Goal: Download file/media

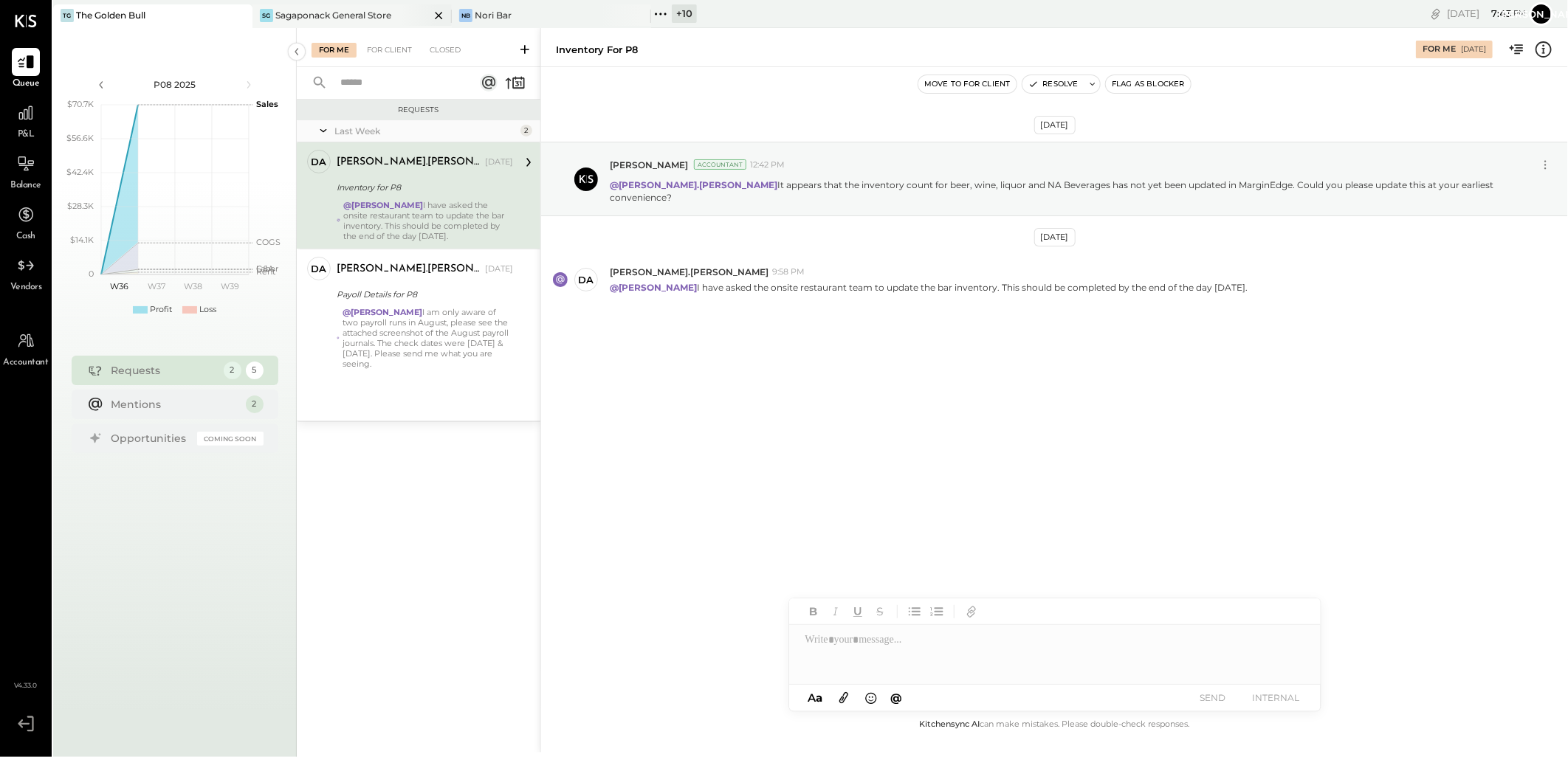
click at [307, 11] on div "Sagaponack General Store" at bounding box center [333, 15] width 116 height 12
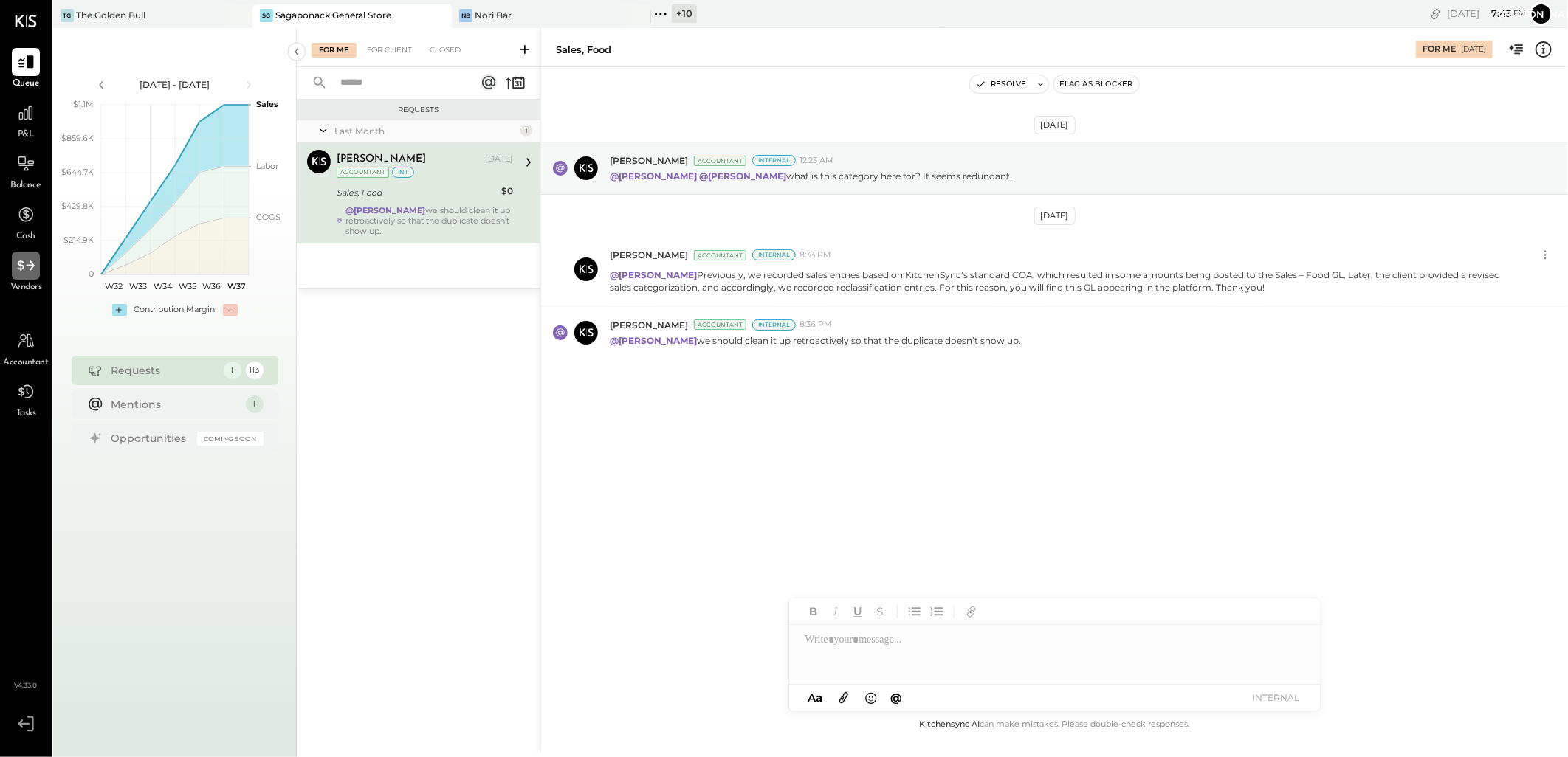
click at [18, 268] on icon at bounding box center [25, 265] width 19 height 19
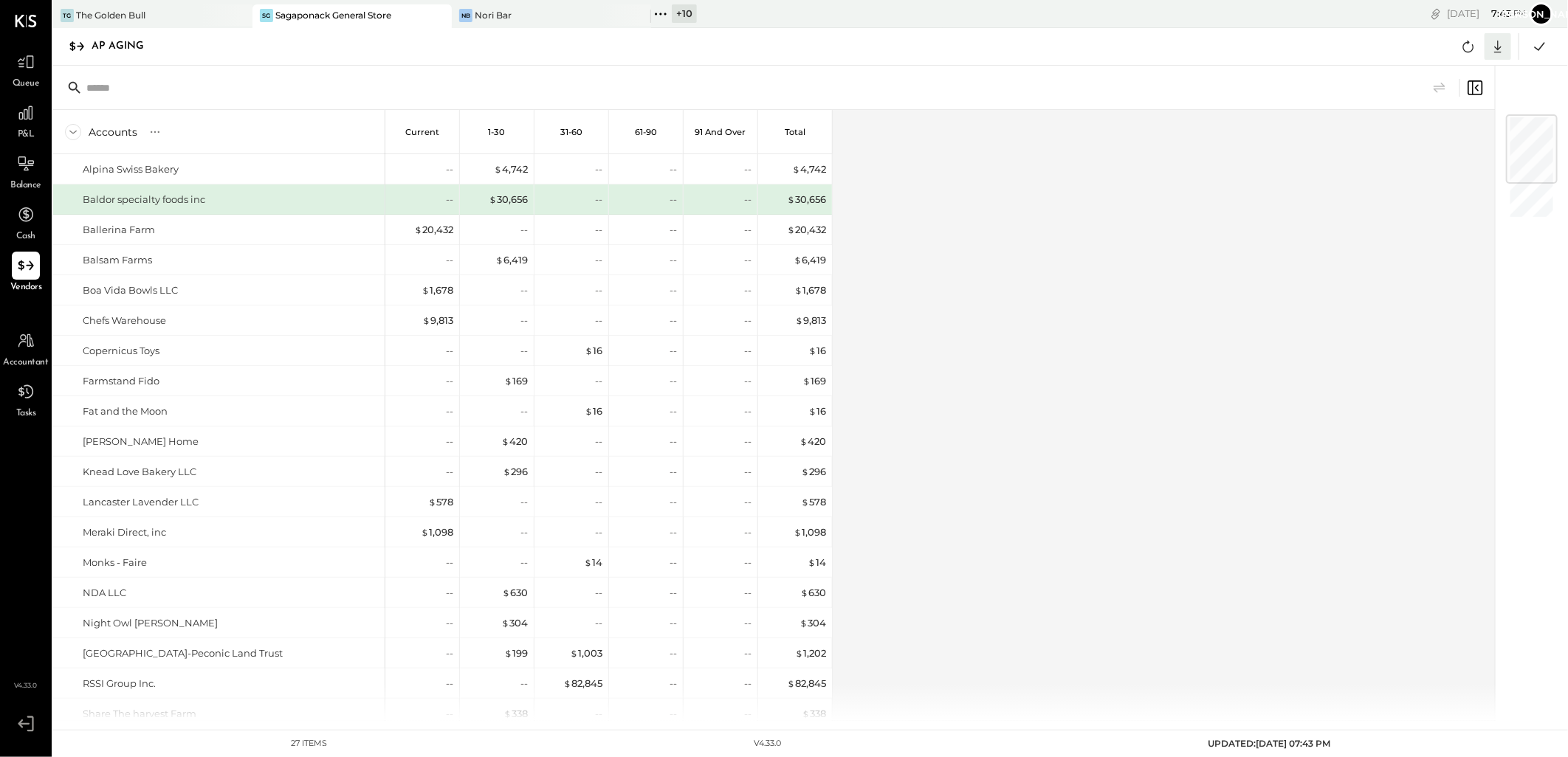
click at [1493, 48] on icon at bounding box center [1498, 46] width 19 height 19
click at [1420, 71] on link "CSV" at bounding box center [1452, 70] width 118 height 31
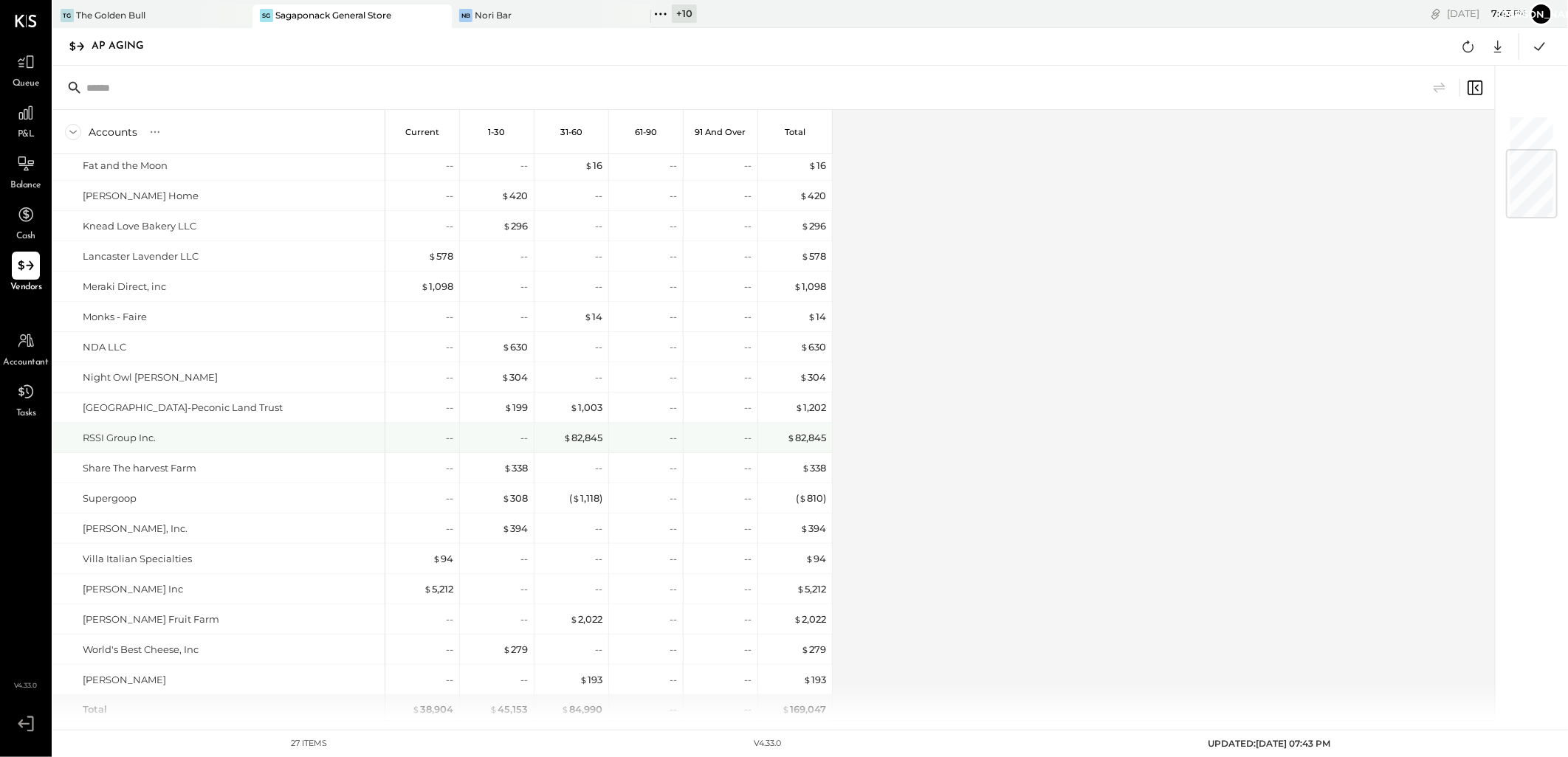
scroll to position [288, 0]
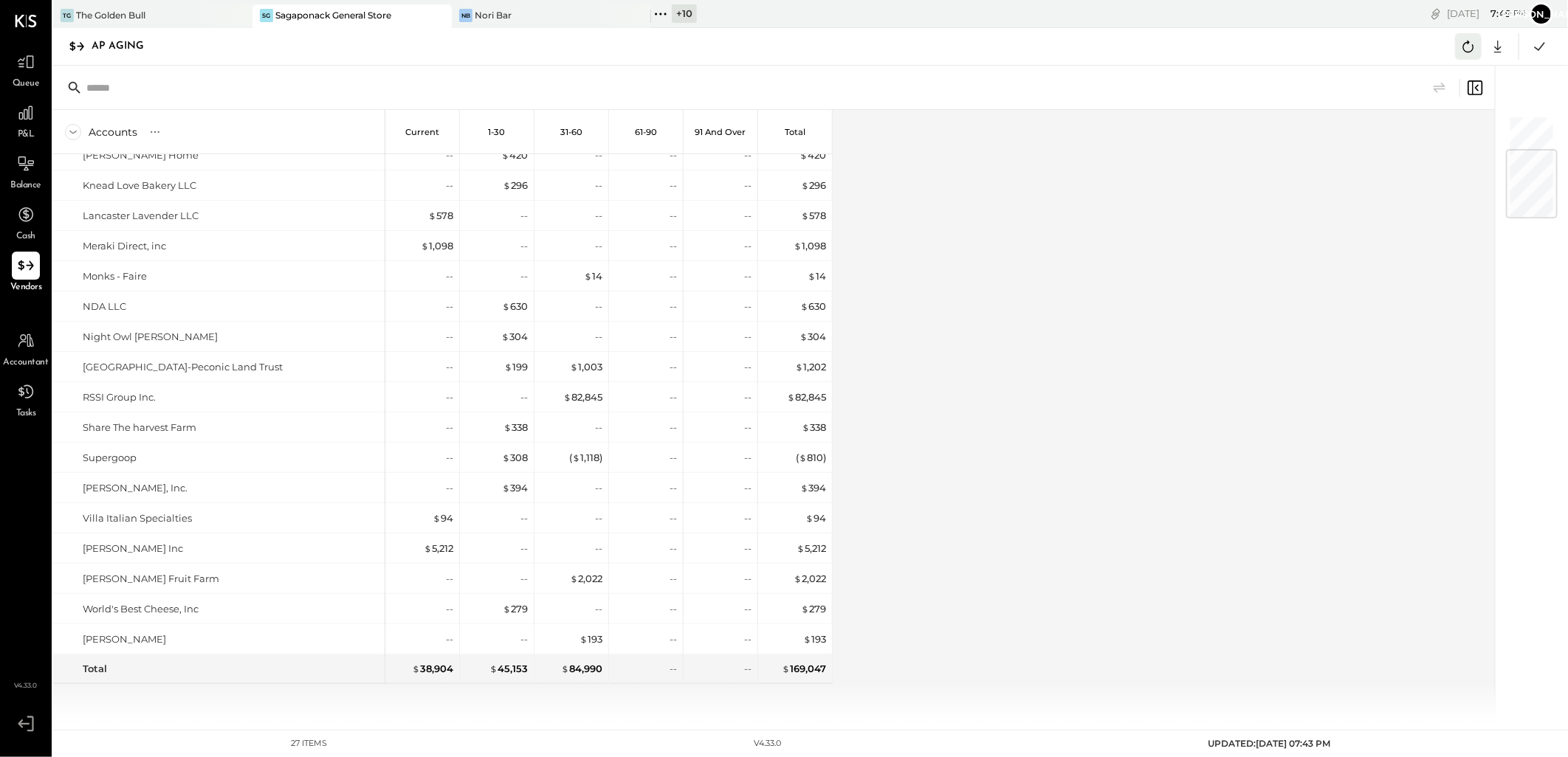
click at [1459, 47] on icon at bounding box center [1468, 46] width 19 height 19
click at [1466, 48] on icon at bounding box center [1468, 46] width 19 height 19
click at [1459, 41] on icon at bounding box center [1468, 46] width 19 height 19
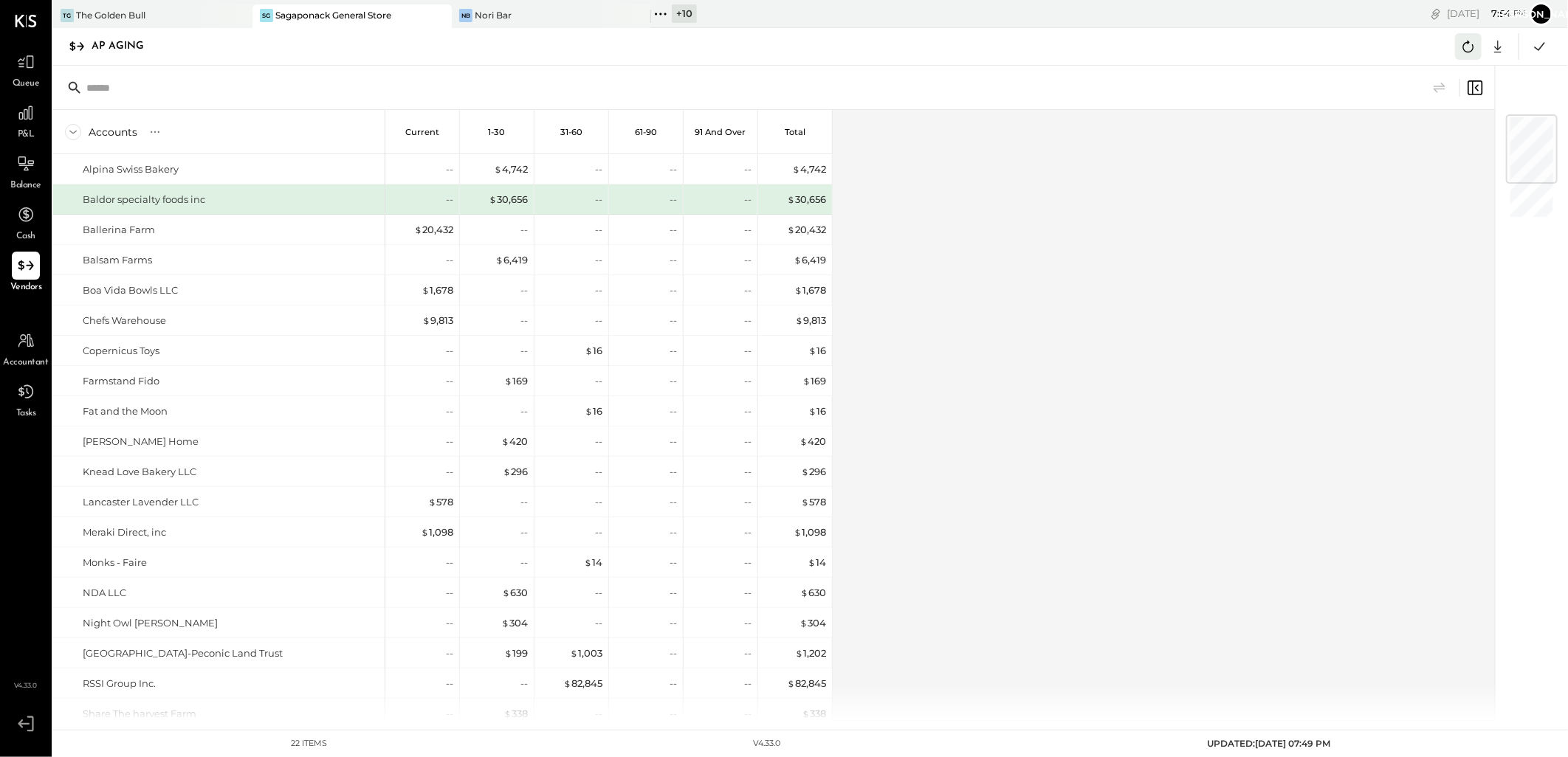
click at [1466, 44] on icon at bounding box center [1468, 46] width 19 height 19
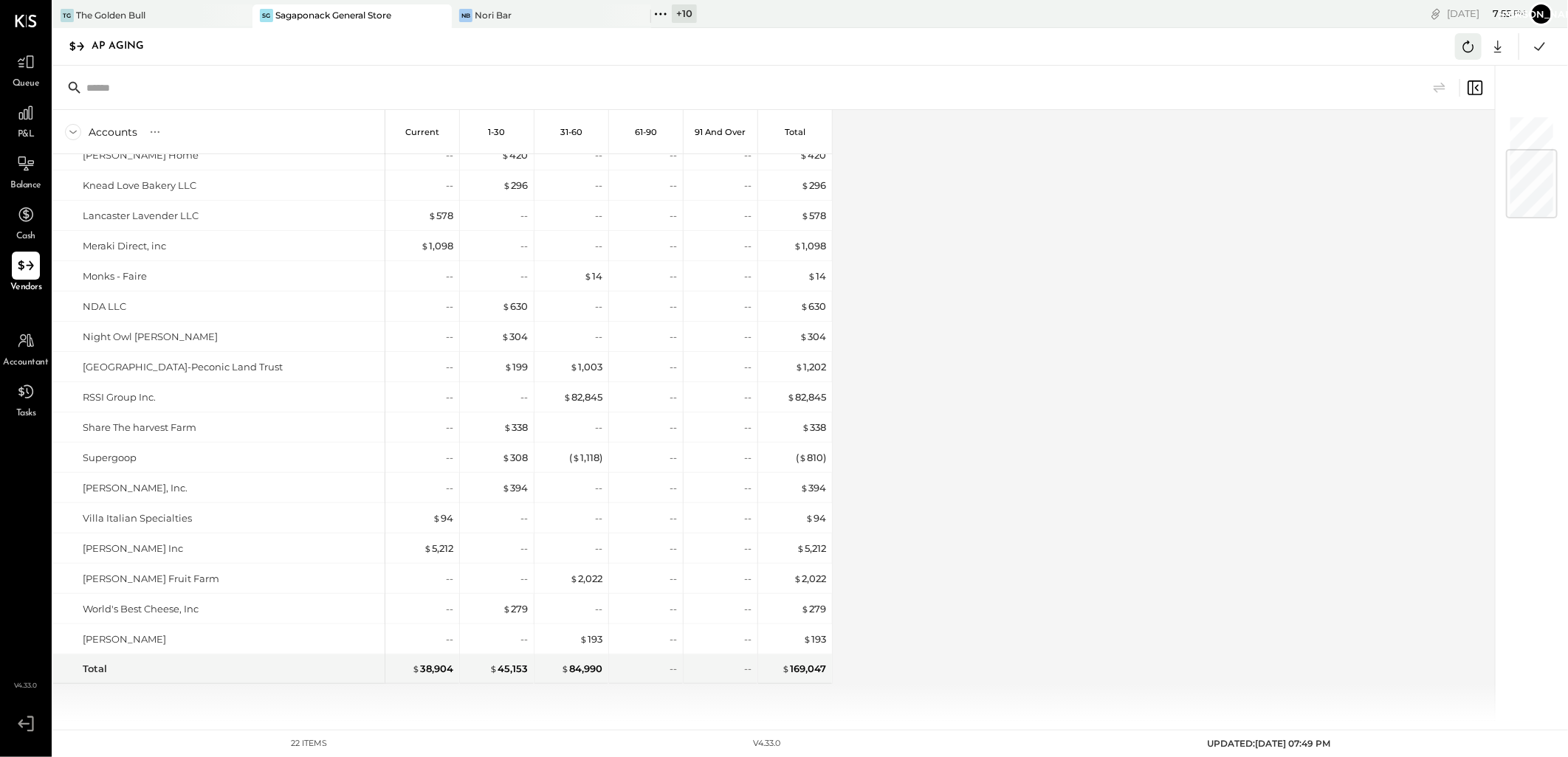
click at [1472, 49] on icon at bounding box center [1468, 46] width 19 height 19
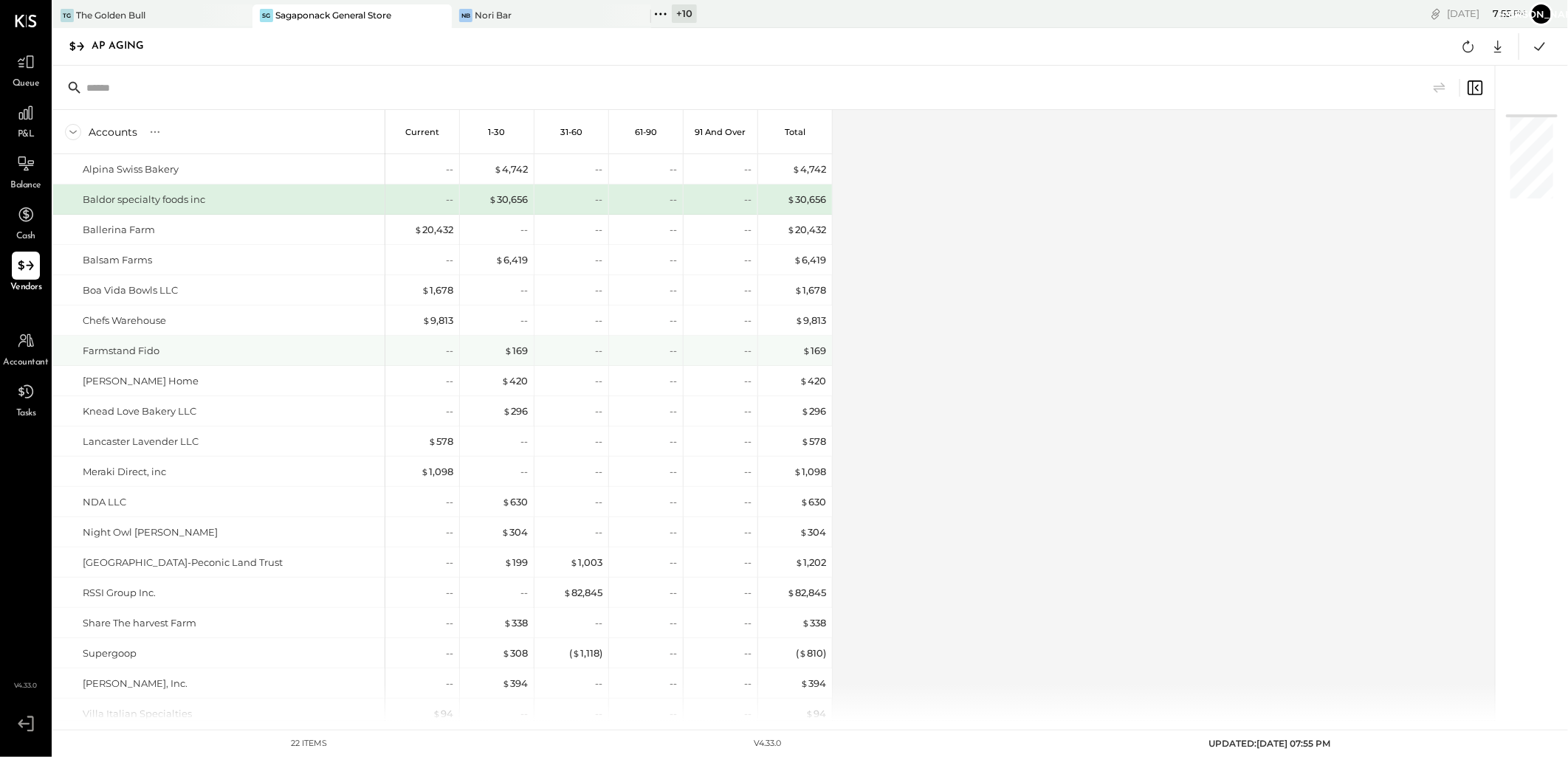
scroll to position [136, 0]
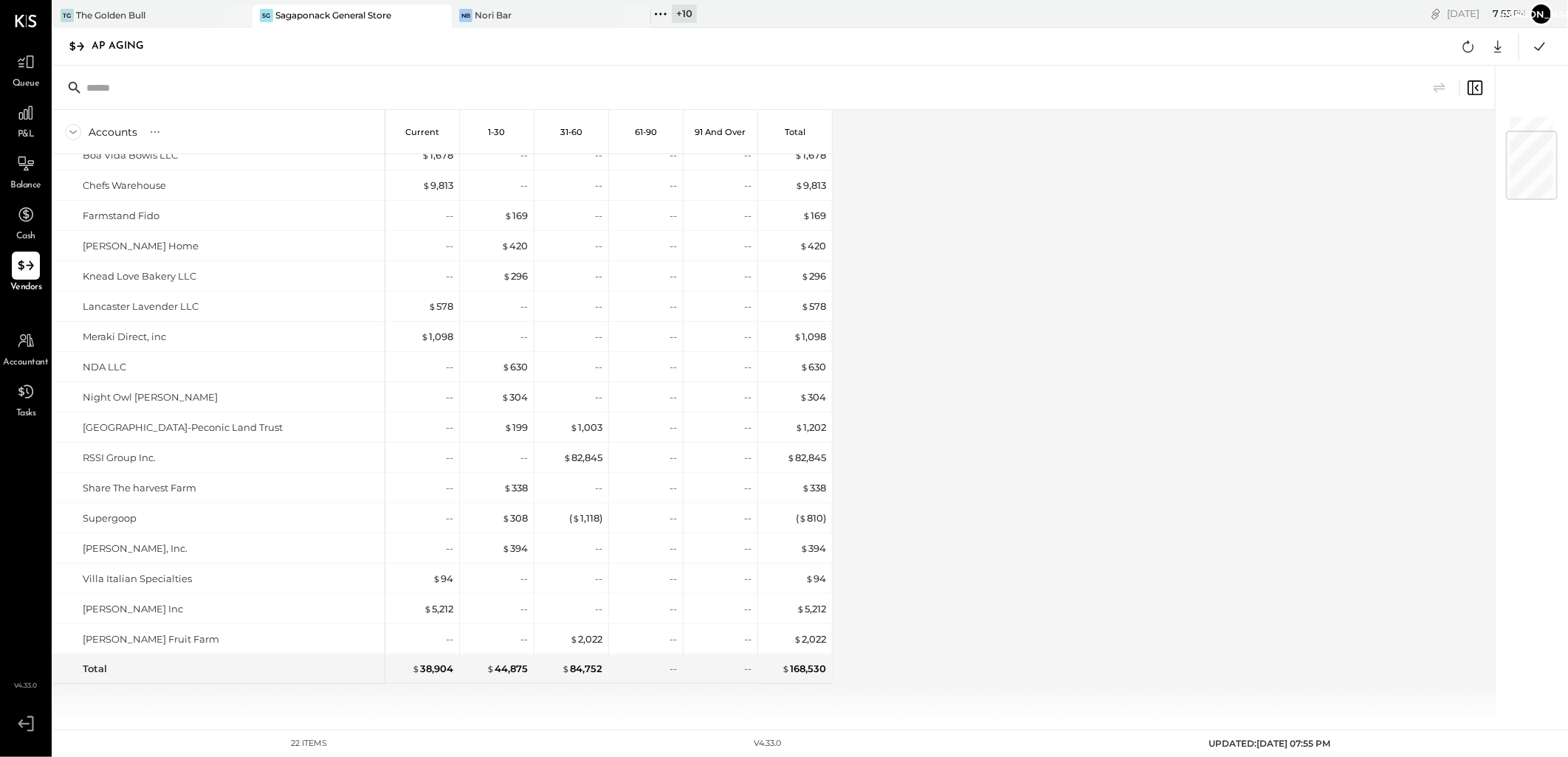
drag, startPoint x: 1495, startPoint y: 50, endPoint x: 1476, endPoint y: 86, distance: 40.7
click at [1495, 50] on icon at bounding box center [1498, 46] width 19 height 19
click at [1427, 74] on link "CSV" at bounding box center [1452, 70] width 118 height 31
